Goal: Transaction & Acquisition: Purchase product/service

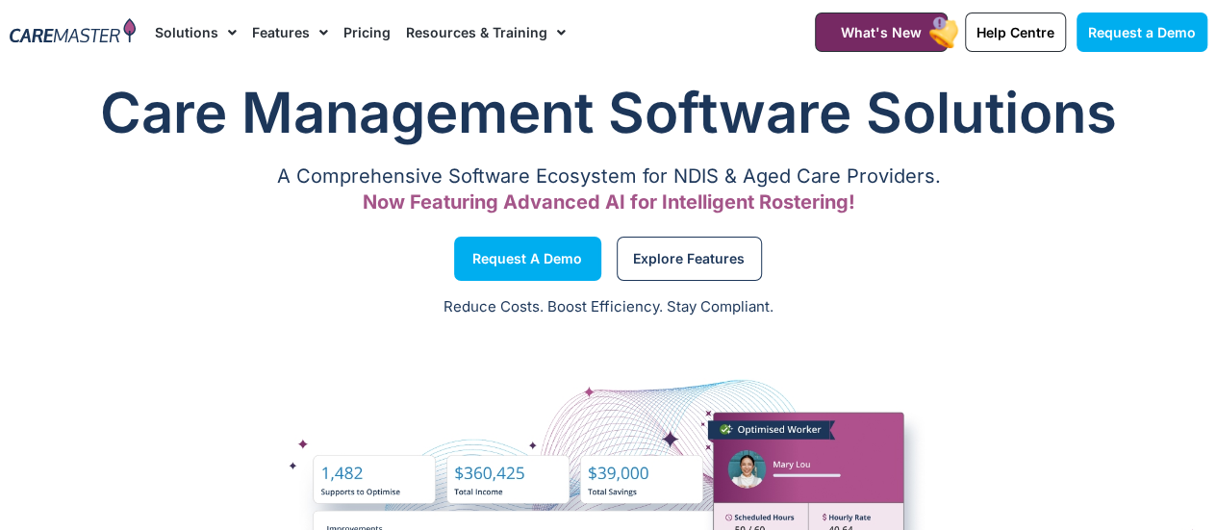
click at [366, 32] on link "Pricing" at bounding box center [366, 32] width 47 height 64
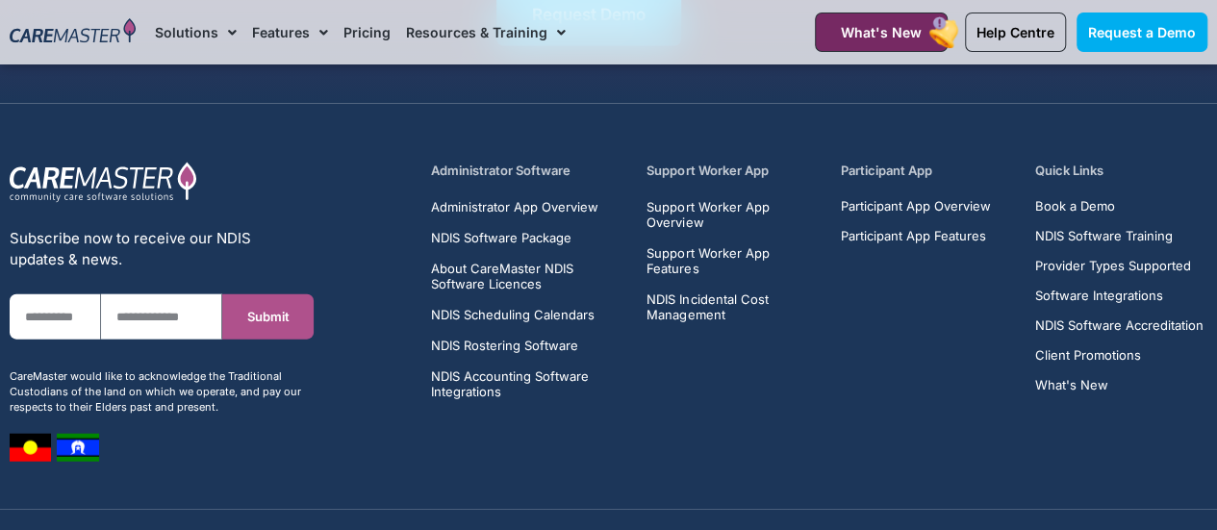
scroll to position [9427, 0]
